Goal: Task Accomplishment & Management: Manage account settings

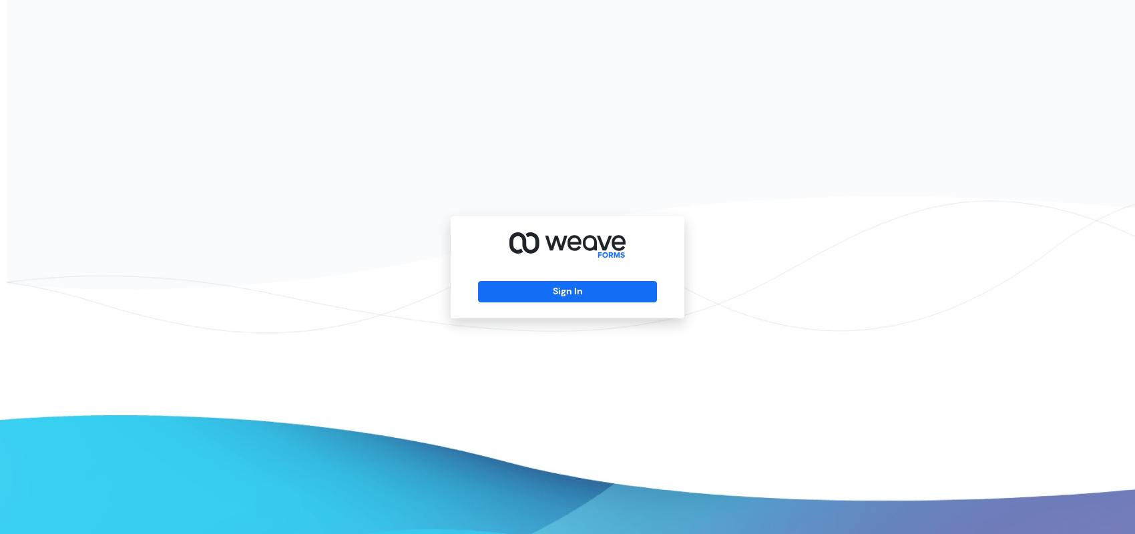
click at [615, 277] on div "Sign In" at bounding box center [568, 267] width 234 height 102
click at [616, 286] on button "Sign In" at bounding box center [567, 291] width 178 height 21
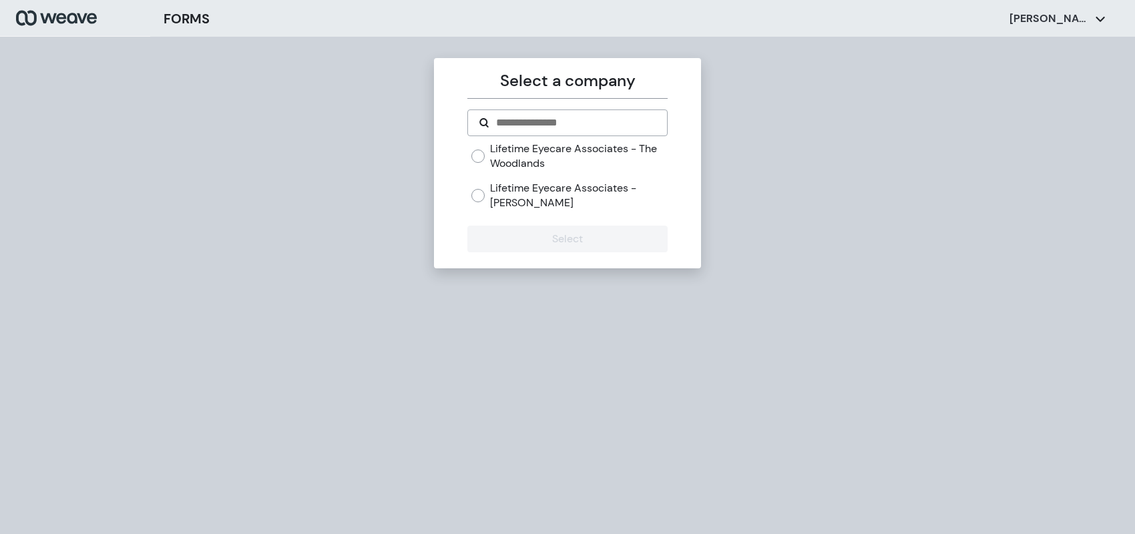
click at [514, 150] on label "Lifetime Eyecare Associates - The Woodlands" at bounding box center [578, 156] width 177 height 29
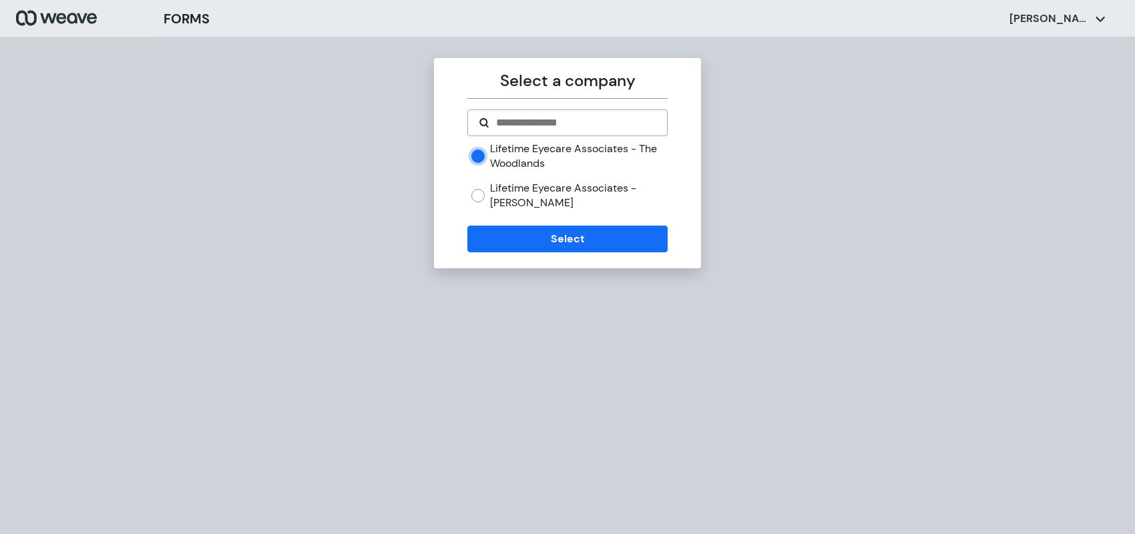
click at [525, 253] on div "Select a company Lifetime Eyecare Associates - The Woodlands Lifetime Eyecare A…" at bounding box center [567, 163] width 267 height 210
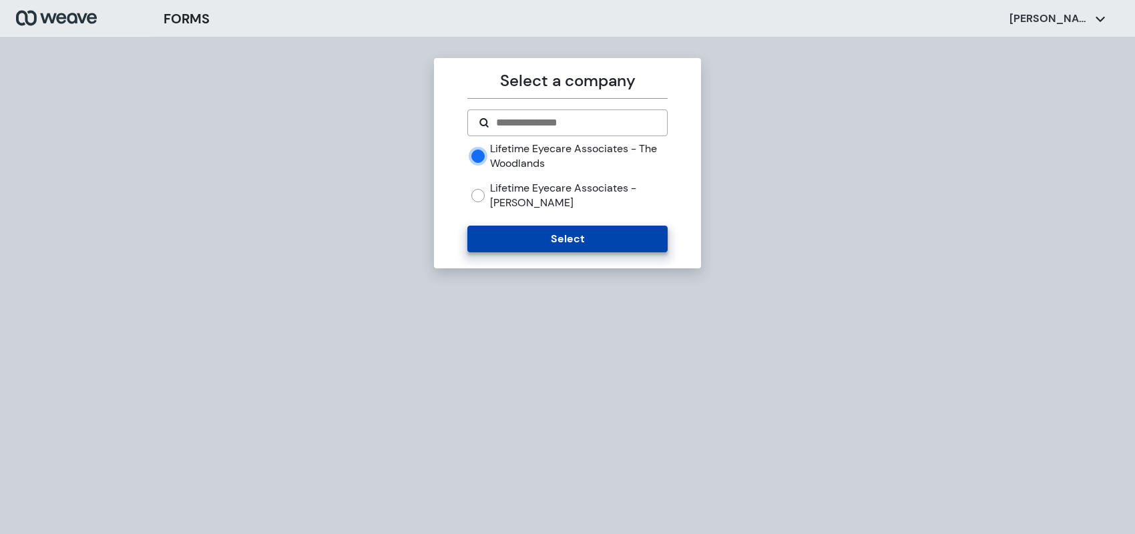
click at [535, 247] on button "Select" at bounding box center [568, 239] width 200 height 27
